Goal: Task Accomplishment & Management: Manage account settings

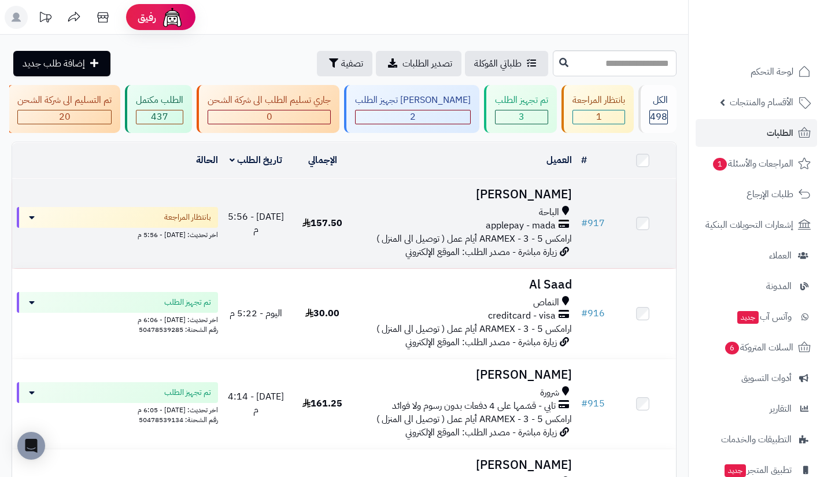
click at [528, 268] on td "Sarah Al ghamdi الباحة applepay - mada ارامكس ARAMEX - 3 - 5 أيام عمل ( توصيل ا…" at bounding box center [466, 224] width 221 height 90
click at [546, 217] on span "الباحة" at bounding box center [549, 212] width 20 height 13
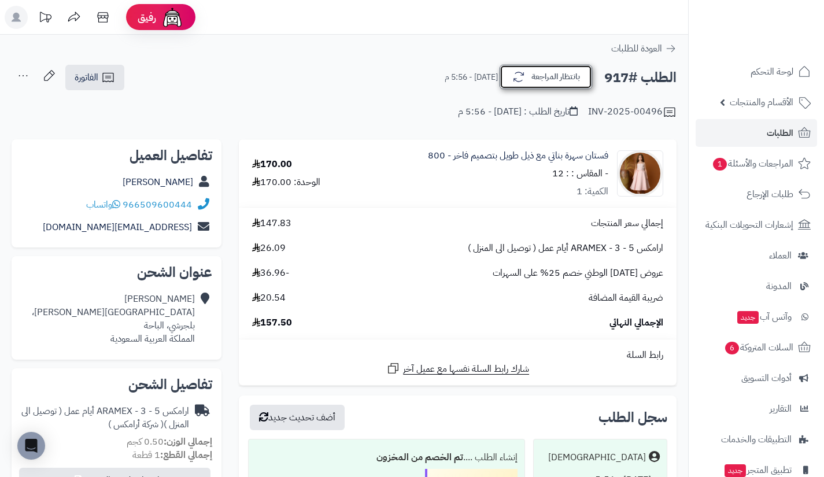
click at [548, 71] on button "بانتظار المراجعة" at bounding box center [546, 77] width 93 height 24
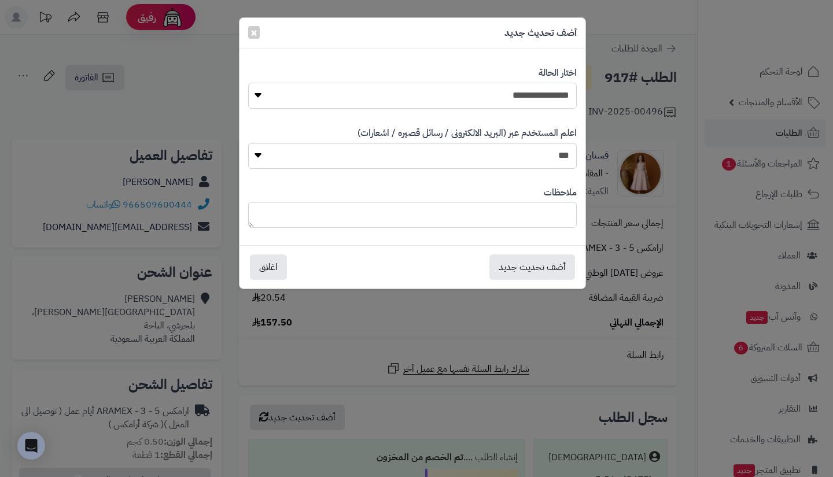
click at [555, 93] on select "**********" at bounding box center [412, 96] width 328 height 26
select select "*"
click at [248, 83] on select "**********" at bounding box center [412, 96] width 328 height 26
click at [537, 258] on button "أضف تحديث جديد" at bounding box center [532, 266] width 86 height 25
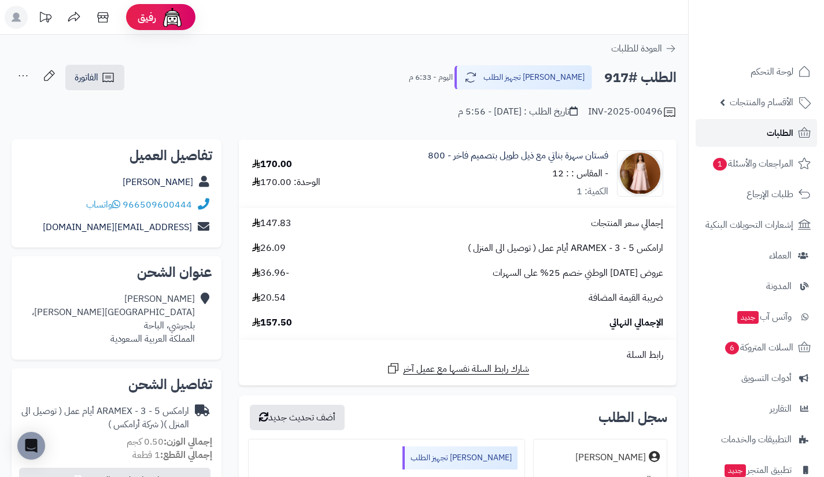
click at [729, 142] on link "الطلبات" at bounding box center [756, 133] width 121 height 28
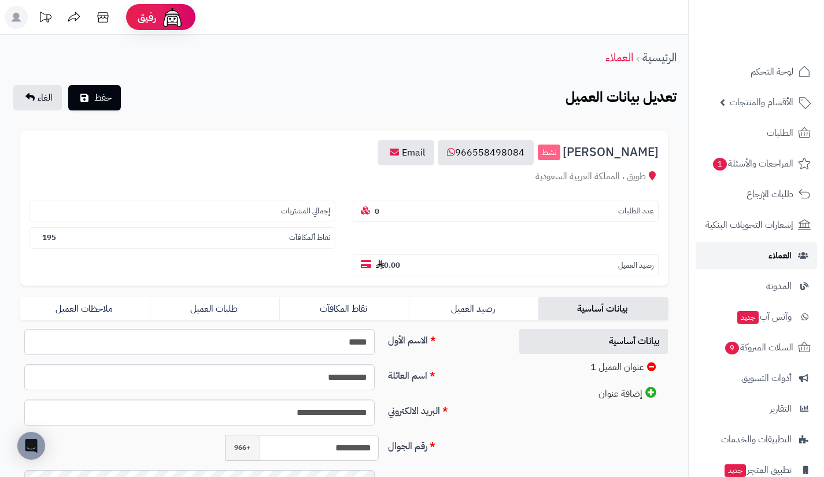
click at [760, 242] on link "العملاء" at bounding box center [756, 256] width 121 height 28
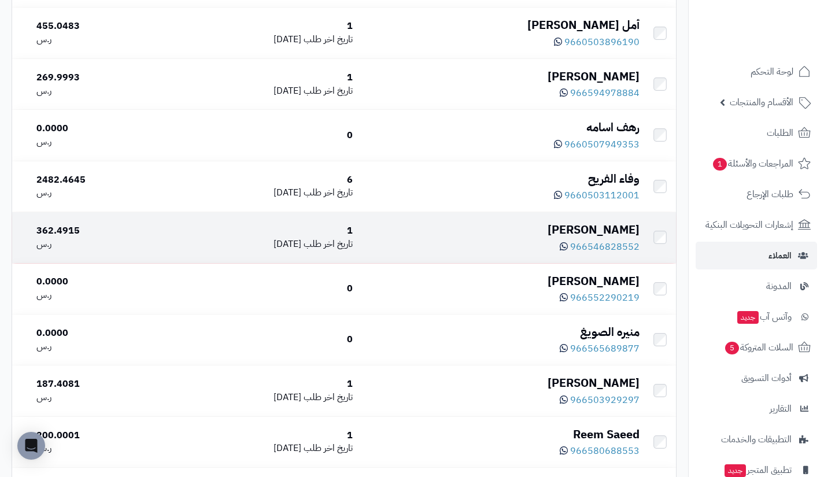
scroll to position [4992, 0]
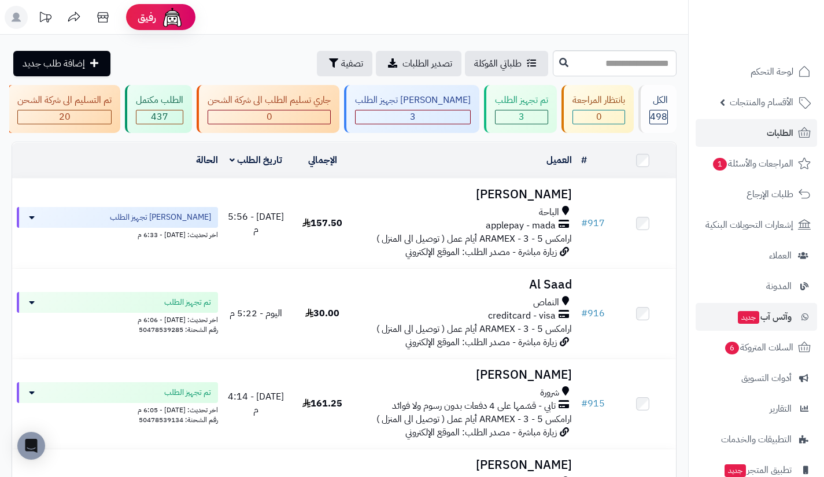
scroll to position [83, 0]
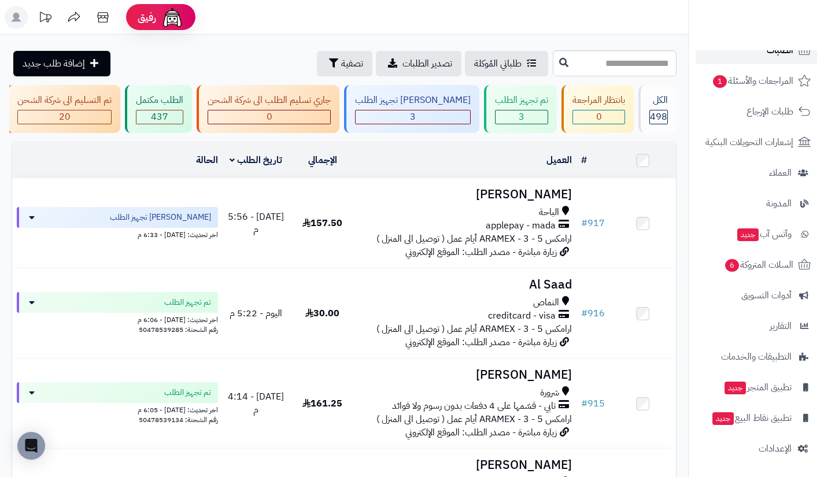
click at [740, 59] on link "الطلبات" at bounding box center [756, 50] width 121 height 28
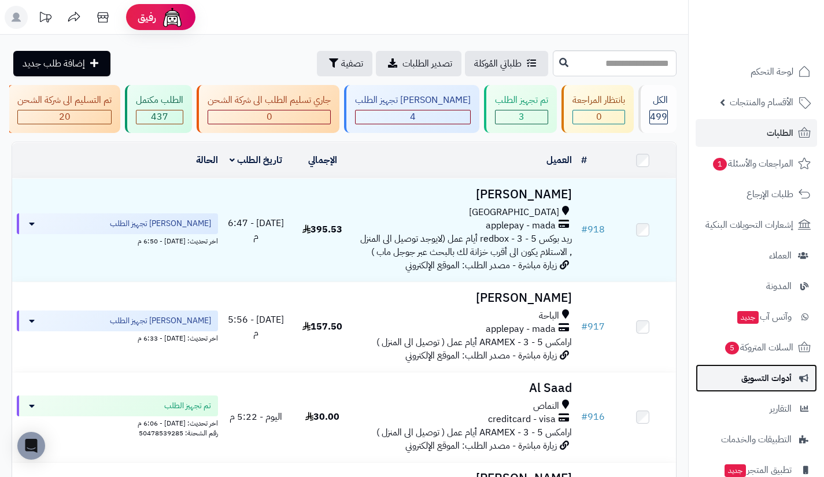
click at [752, 380] on span "أدوات التسويق" at bounding box center [766, 378] width 50 height 16
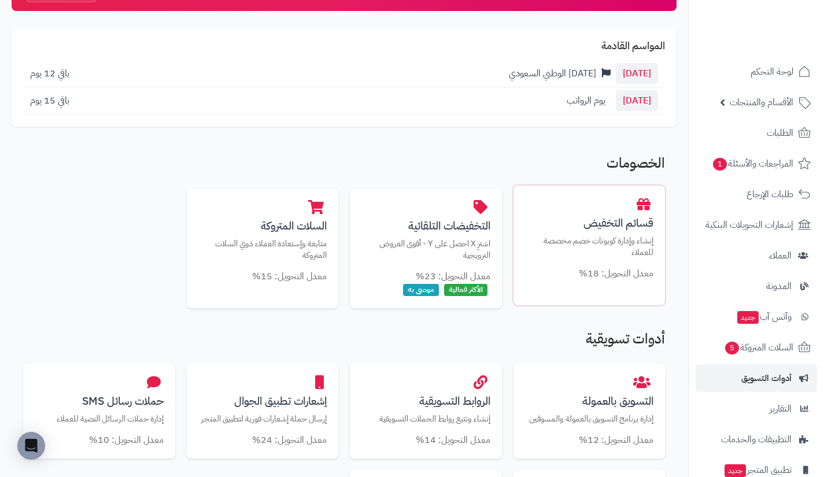
scroll to position [109, 0]
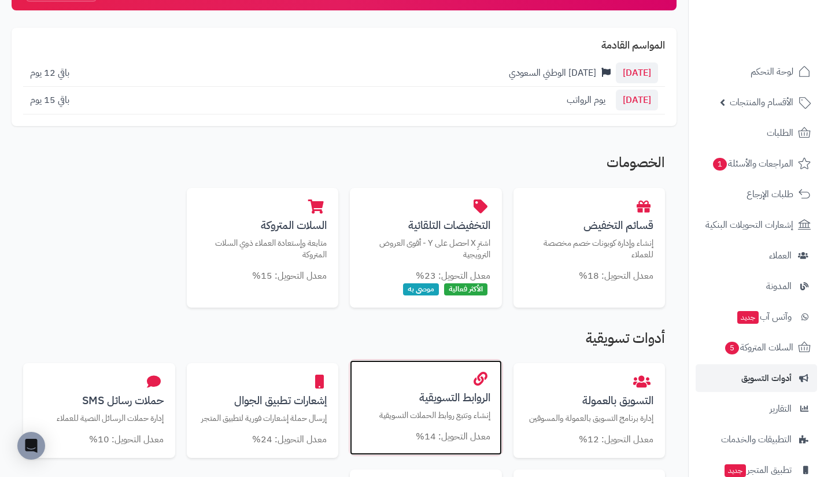
click at [466, 398] on h3 "الروابط التسويقية" at bounding box center [425, 397] width 129 height 12
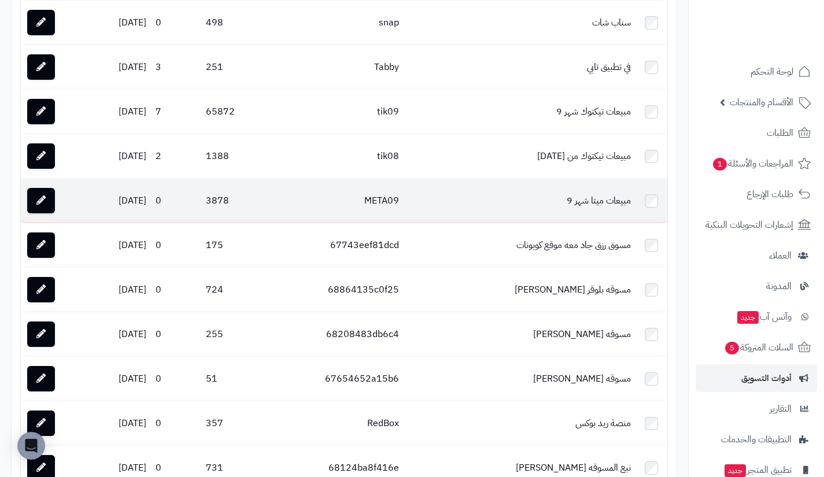
scroll to position [1712, 0]
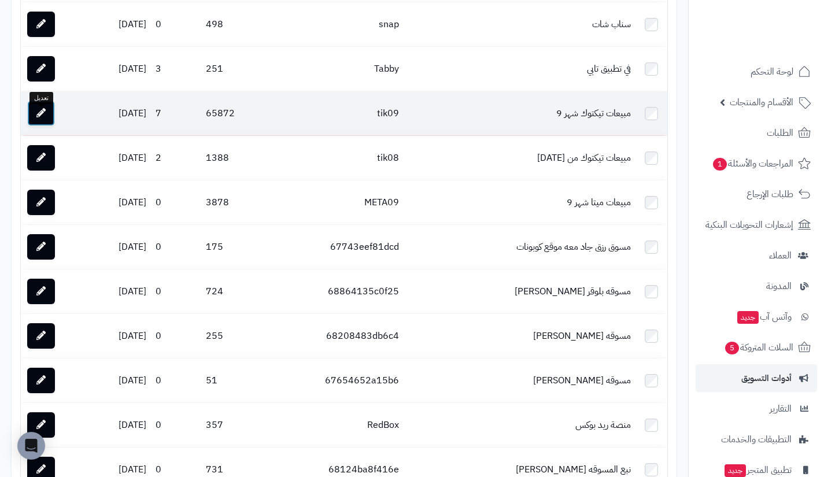
click at [49, 121] on link at bounding box center [41, 113] width 28 height 25
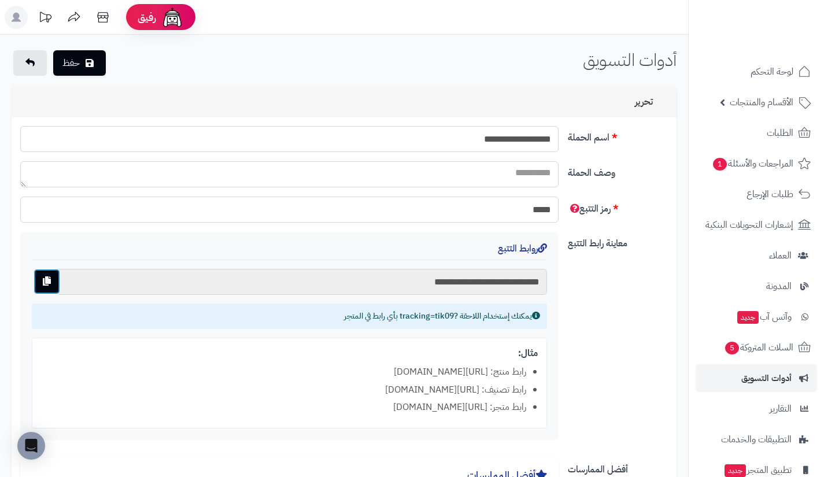
click at [51, 274] on button "button" at bounding box center [47, 281] width 27 height 25
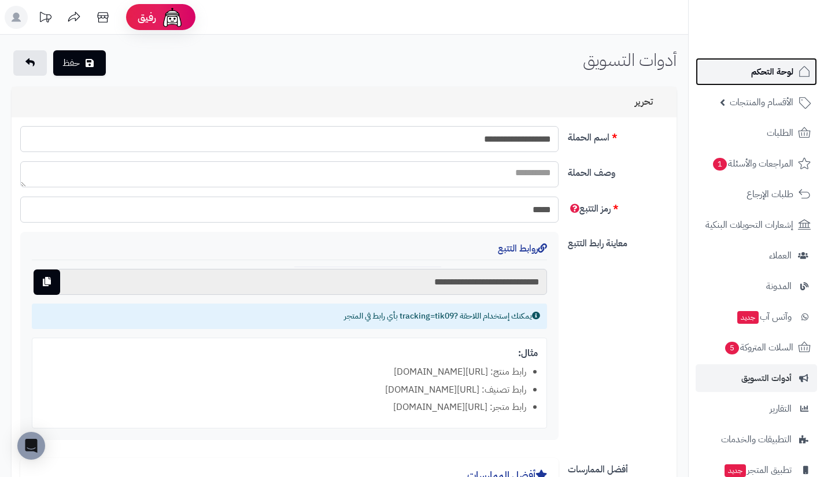
click at [782, 76] on span "لوحة التحكم" at bounding box center [772, 72] width 42 height 16
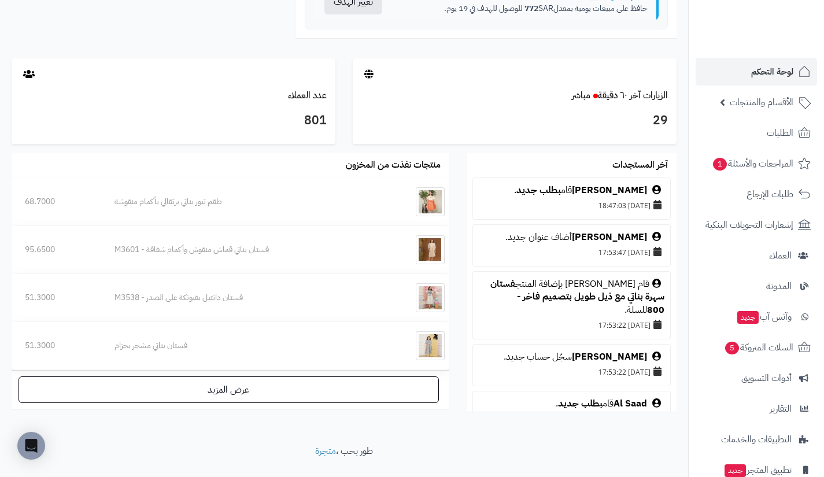
scroll to position [580, 0]
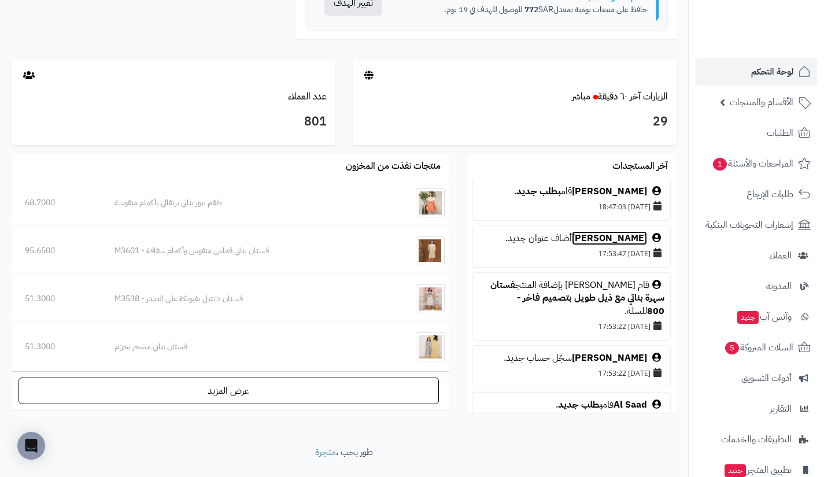
click at [626, 245] on link "[PERSON_NAME]" at bounding box center [609, 238] width 75 height 14
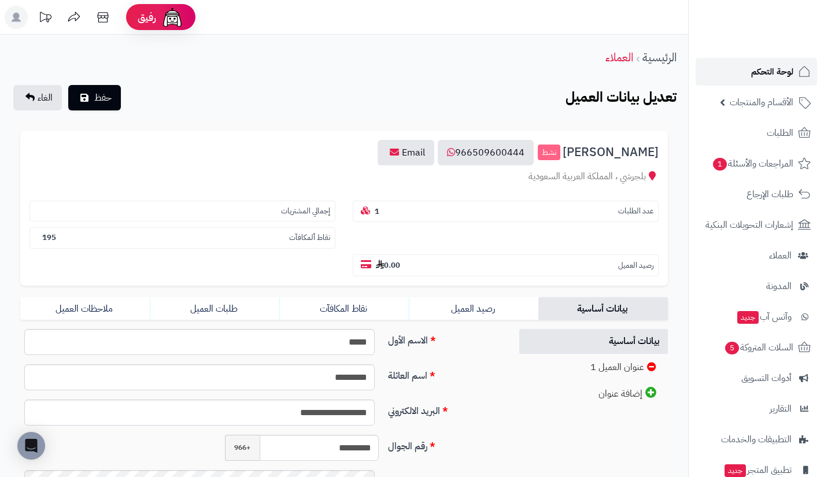
click at [744, 68] on link "لوحة التحكم" at bounding box center [756, 72] width 121 height 28
